Goal: Use online tool/utility: Utilize a website feature to perform a specific function

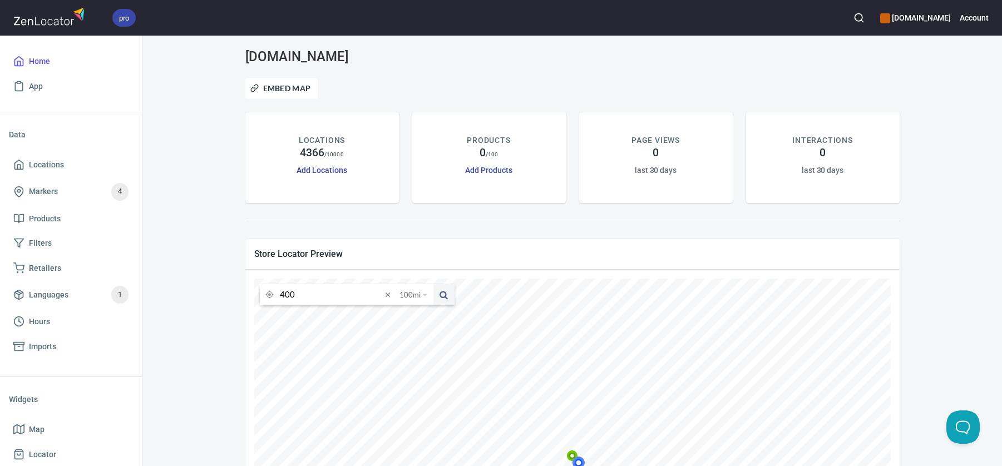
scroll to position [195, 0]
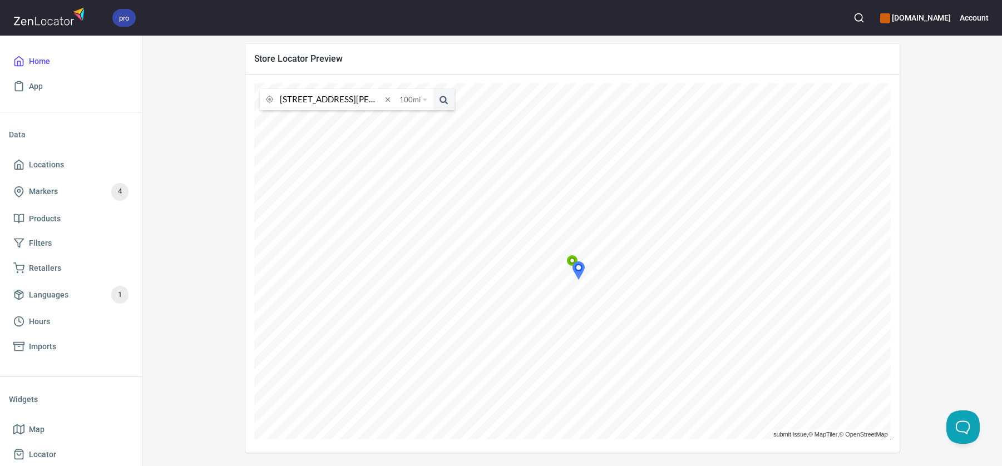
click at [433, 89] on button at bounding box center [443, 99] width 21 height 21
click at [360, 98] on input "[STREET_ADDRESS][PERSON_NAME]" at bounding box center [331, 99] width 102 height 21
click at [433, 89] on button at bounding box center [443, 99] width 21 height 21
click at [358, 100] on input "[STREET_ADDRESS][PERSON_NAME]" at bounding box center [331, 99] width 102 height 21
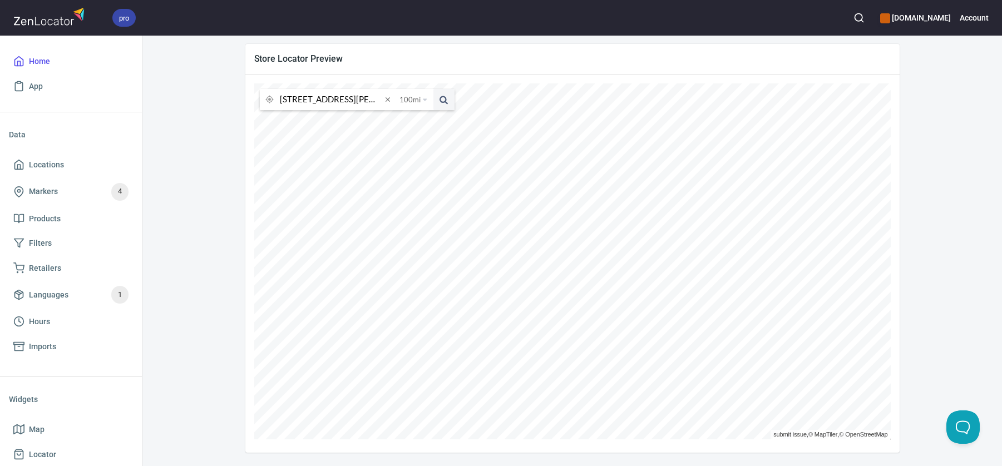
click at [358, 100] on input "[STREET_ADDRESS][PERSON_NAME]" at bounding box center [331, 99] width 102 height 21
type input "[GEOGRAPHIC_DATA]"
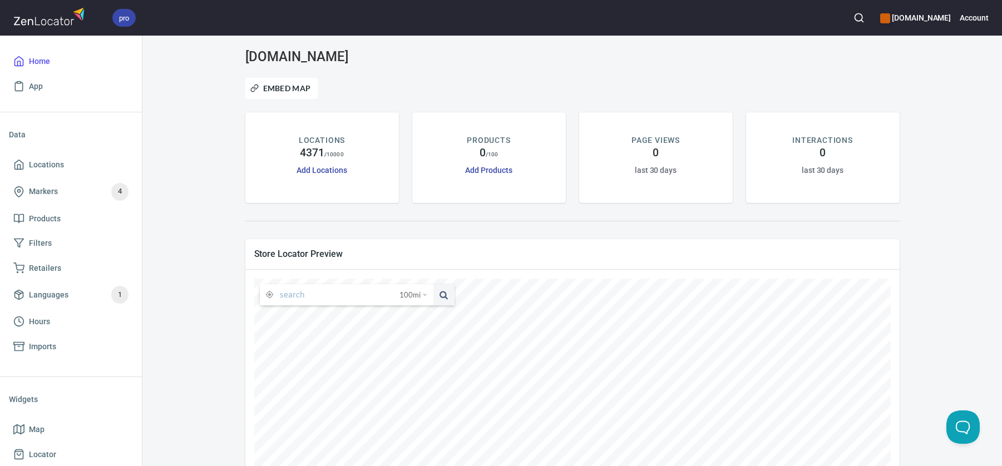
click at [358, 301] on input "text" at bounding box center [340, 294] width 120 height 21
click at [366, 310] on li "Owensboro, Kentucky, United States" at bounding box center [347, 316] width 174 height 21
type input "Owensboro, Kentucky, United States"
click at [493, 248] on span "Store Locator Preview" at bounding box center [572, 254] width 636 height 12
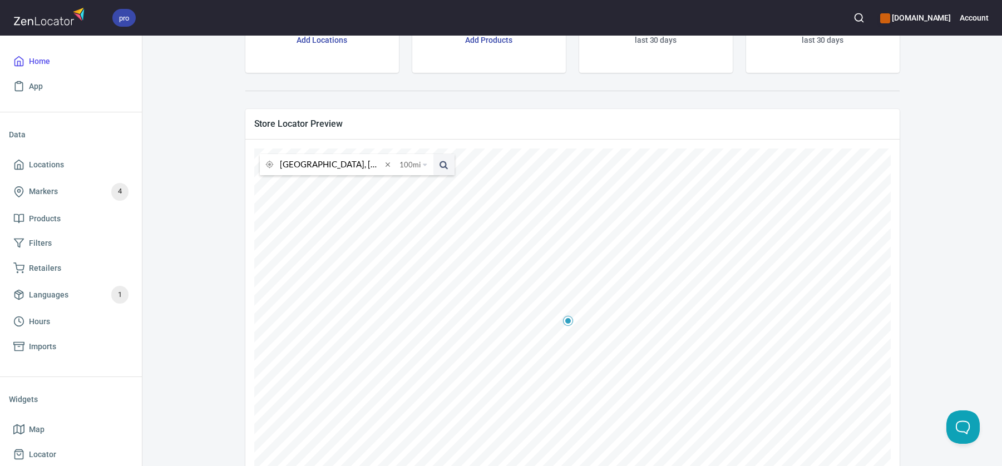
scroll to position [129, 0]
click at [577, 333] on icon at bounding box center [577, 333] width 11 height 11
click at [576, 332] on icon at bounding box center [577, 333] width 11 height 11
click at [586, 333] on icon at bounding box center [583, 332] width 7 height 7
click at [580, 312] on icon at bounding box center [578, 309] width 11 height 11
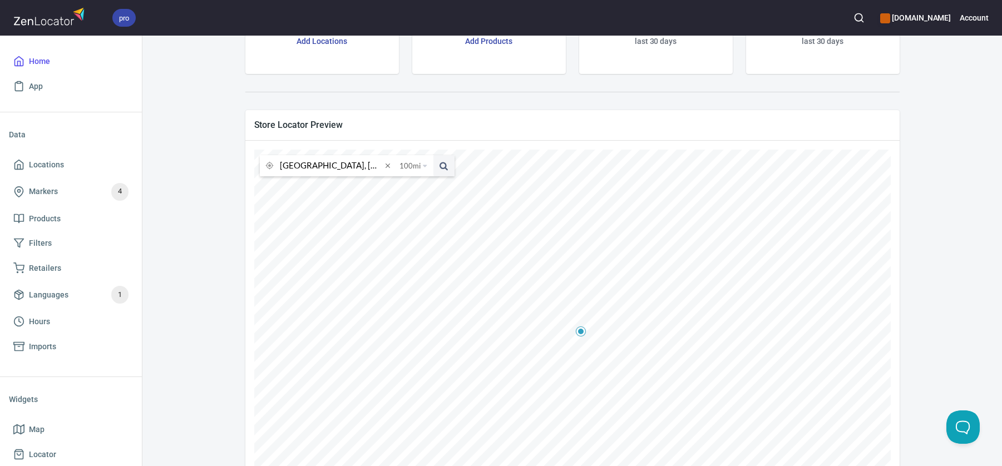
click at [773, 120] on span "Store Locator Preview" at bounding box center [572, 125] width 636 height 12
click at [577, 333] on icon at bounding box center [577, 333] width 11 height 11
click at [540, 325] on icon at bounding box center [540, 322] width 7 height 7
click at [615, 345] on icon at bounding box center [614, 342] width 7 height 7
click at [541, 325] on icon at bounding box center [540, 322] width 7 height 7
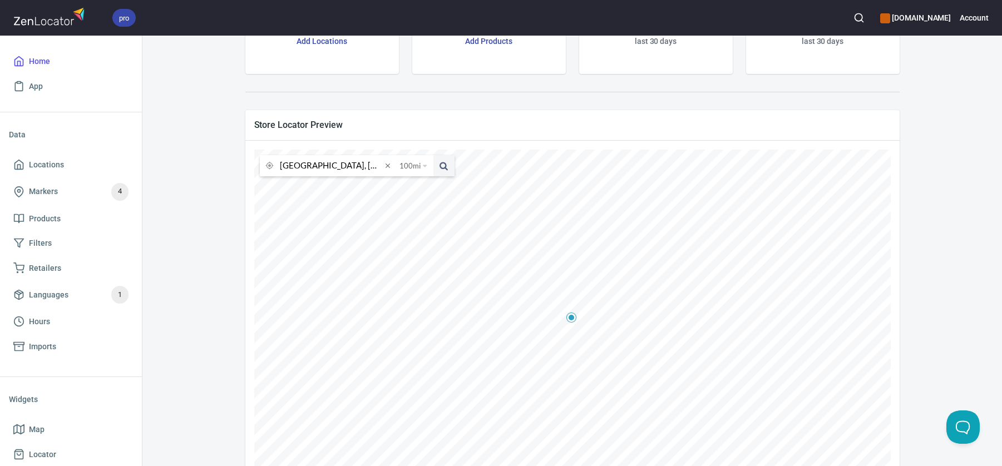
click at [928, 264] on div "selkirk.com Embed Map LOCATIONS 4371 / 10000 Add Locations PRODUCTS 0 / 100 Add…" at bounding box center [572, 219] width 833 height 599
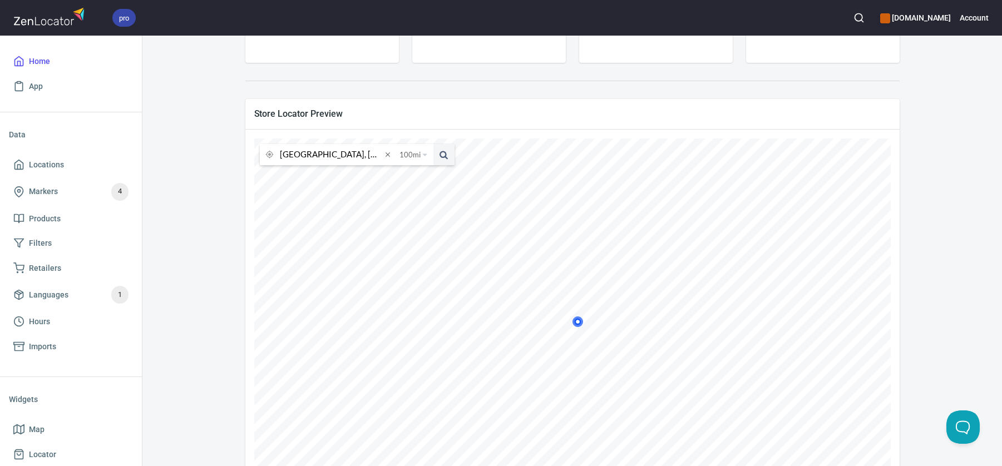
scroll to position [141, 0]
click at [580, 320] on icon at bounding box center [577, 321] width 7 height 7
click at [504, 348] on icon at bounding box center [501, 349] width 11 height 11
click at [653, 293] on icon at bounding box center [654, 293] width 11 height 11
click at [572, 131] on div "Owensboro, Kentucky, United States 100 mi 25 miles 50 miles 100 miles 150 miles…" at bounding box center [572, 318] width 654 height 378
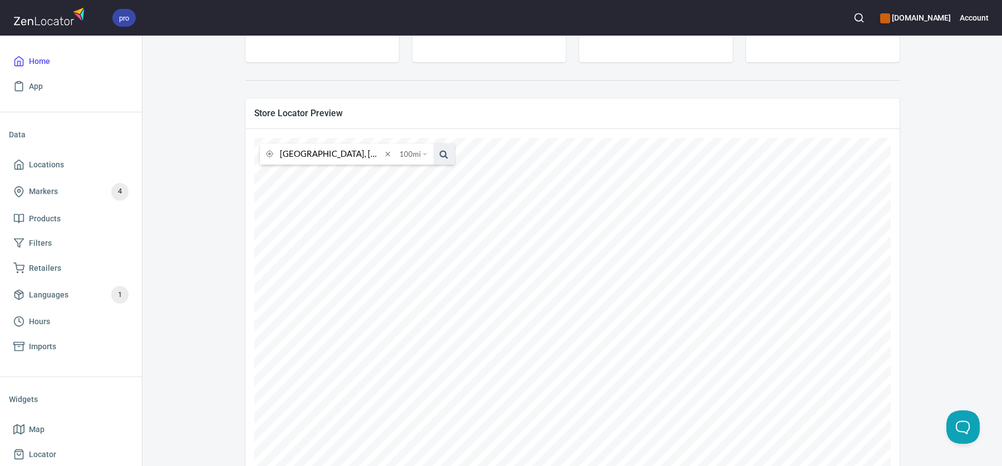
click at [441, 151] on span at bounding box center [443, 154] width 21 height 21
click at [557, 266] on icon at bounding box center [555, 264] width 7 height 7
click at [570, 322] on icon at bounding box center [571, 321] width 7 height 7
click at [584, 297] on icon at bounding box center [583, 296] width 11 height 11
click at [570, 344] on icon at bounding box center [571, 345] width 11 height 11
